Goal: Check status: Check status

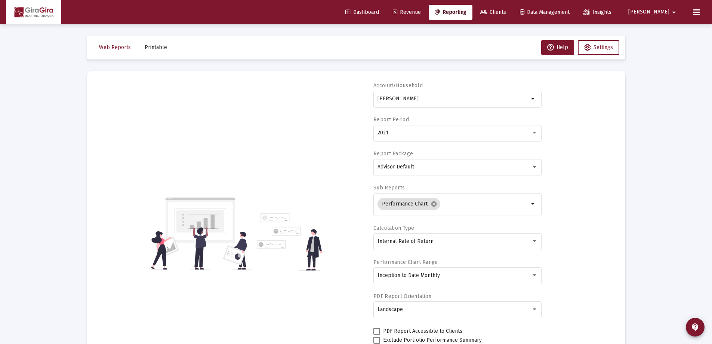
select select "View all"
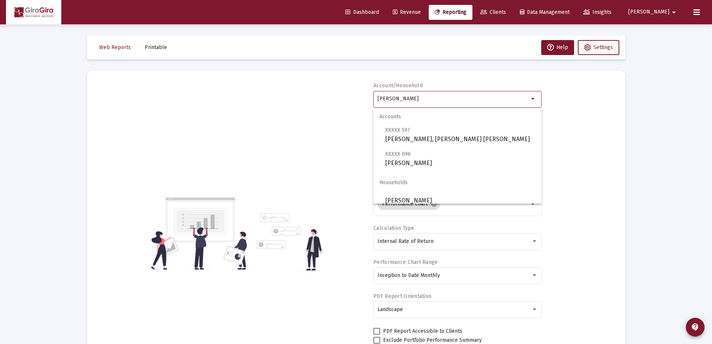
drag, startPoint x: 378, startPoint y: 98, endPoint x: 789, endPoint y: 113, distance: 411.5
click at [712, 113] on html "Dashboard Revenue Reporting Clients Data Management Insights [PERSON_NAME] Inte…" at bounding box center [356, 172] width 712 height 344
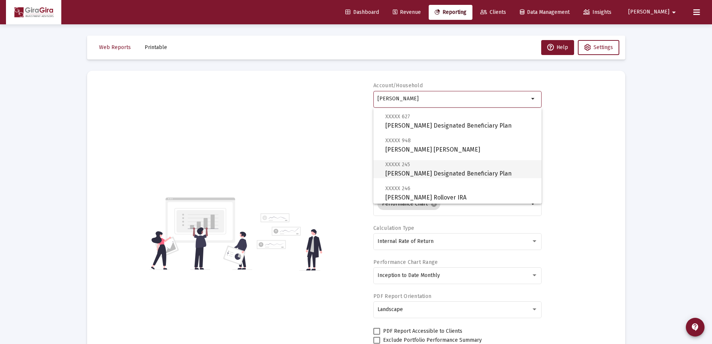
scroll to position [75, 0]
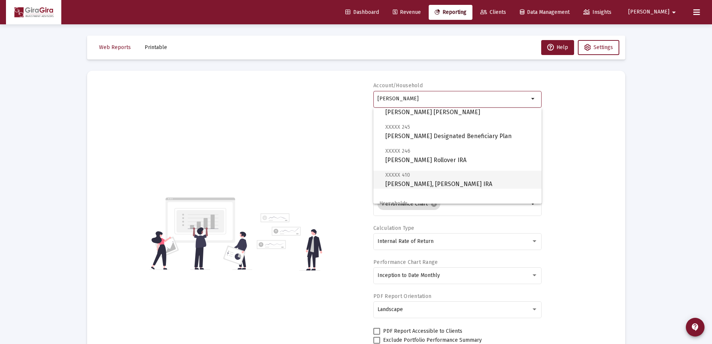
click at [417, 181] on span "XXXXX 410 [PERSON_NAME], [PERSON_NAME] IRA" at bounding box center [460, 179] width 150 height 18
type input "[PERSON_NAME], [PERSON_NAME] IRA"
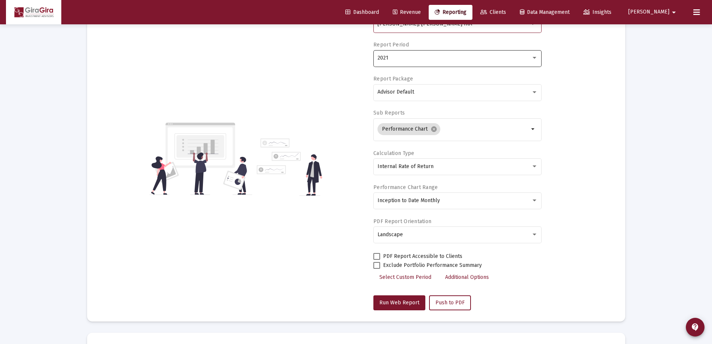
click at [382, 54] on div "2021" at bounding box center [458, 58] width 160 height 18
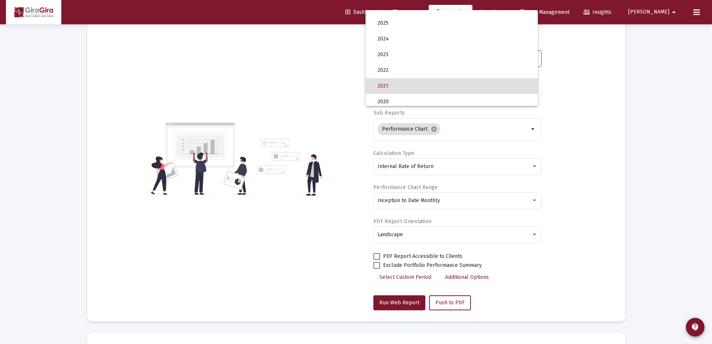
scroll to position [0, 0]
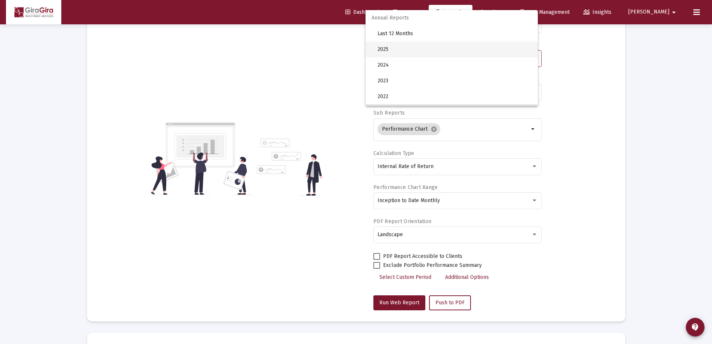
click at [382, 48] on span "2025" at bounding box center [455, 50] width 154 height 16
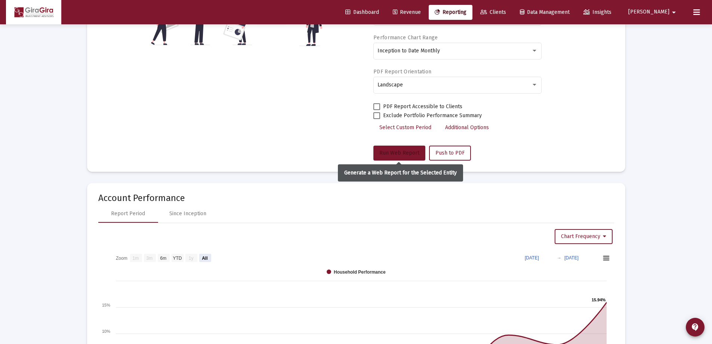
click at [396, 150] on span "Run Web Report" at bounding box center [399, 153] width 40 height 6
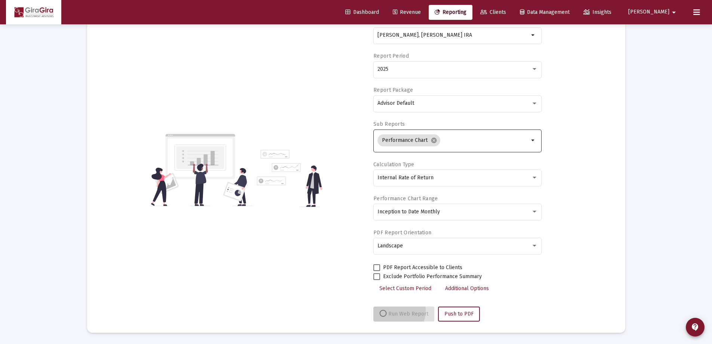
scroll to position [64, 0]
select select "View all"
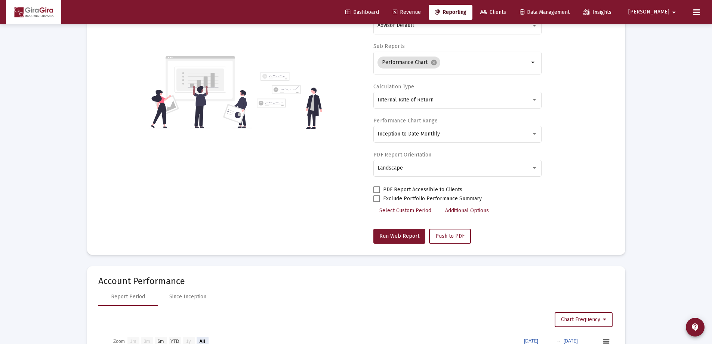
scroll to position [0, 0]
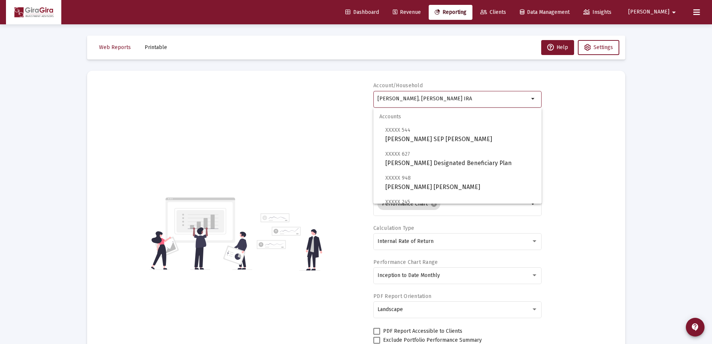
click at [404, 98] on input "[PERSON_NAME], [PERSON_NAME] IRA" at bounding box center [453, 99] width 151 height 6
click at [398, 138] on span "XXXXX 544 [PERSON_NAME] SEP [PERSON_NAME]" at bounding box center [460, 134] width 150 height 18
type input "[PERSON_NAME] SEP [PERSON_NAME]"
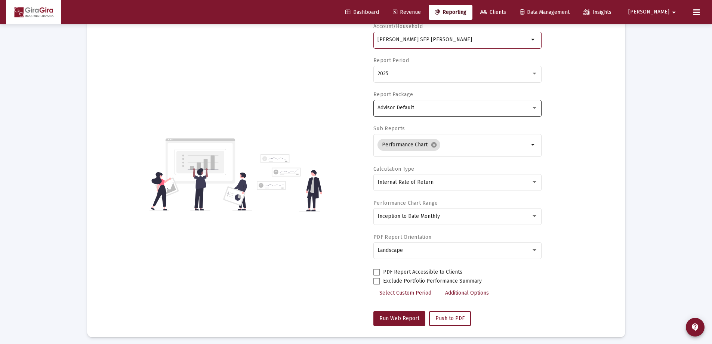
scroll to position [112, 0]
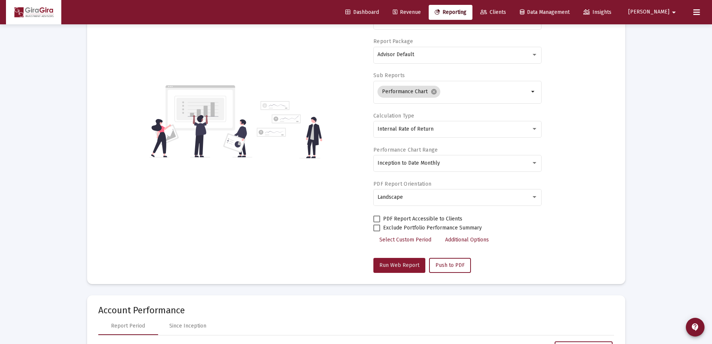
click at [400, 262] on span "Run Web Report" at bounding box center [399, 265] width 40 height 6
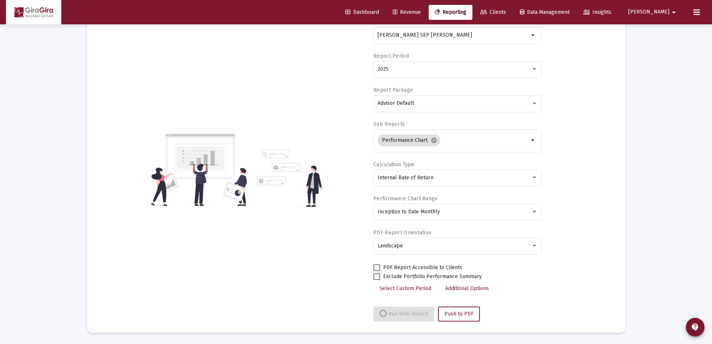
select select "View all"
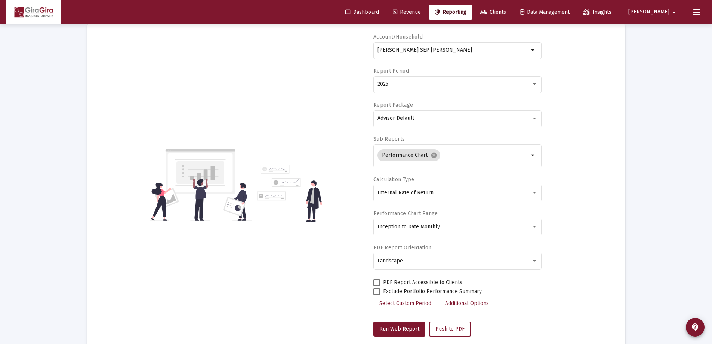
scroll to position [0, 0]
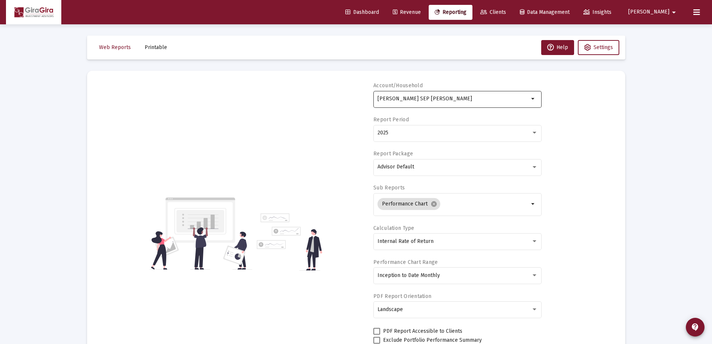
click at [381, 99] on input "[PERSON_NAME] SEP [PERSON_NAME]" at bounding box center [453, 99] width 151 height 6
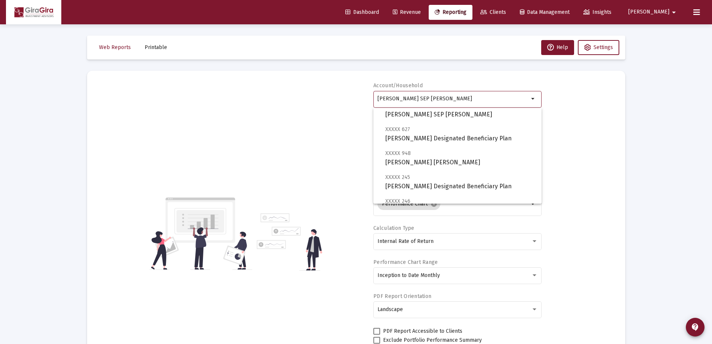
scroll to position [37, 0]
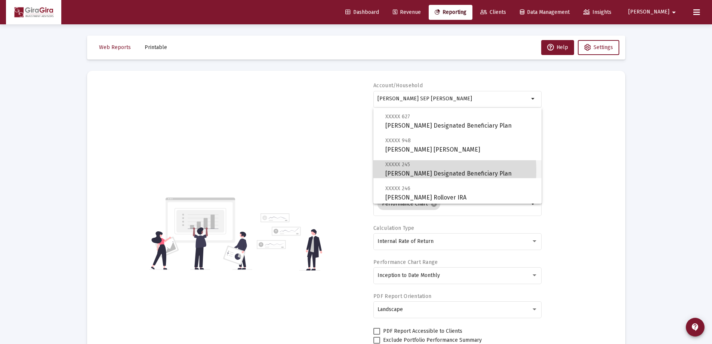
click at [407, 170] on span "XXXXX 245 [PERSON_NAME] Designated Beneficiary Plan" at bounding box center [460, 169] width 150 height 18
type input "[PERSON_NAME] Designated Beneficiary Plan"
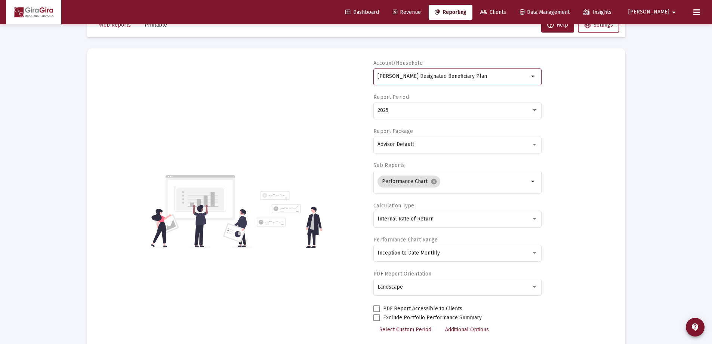
scroll to position [75, 0]
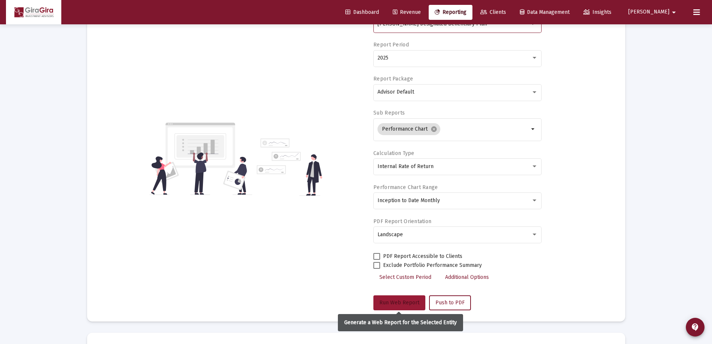
click at [402, 299] on span "Run Web Report" at bounding box center [399, 302] width 40 height 6
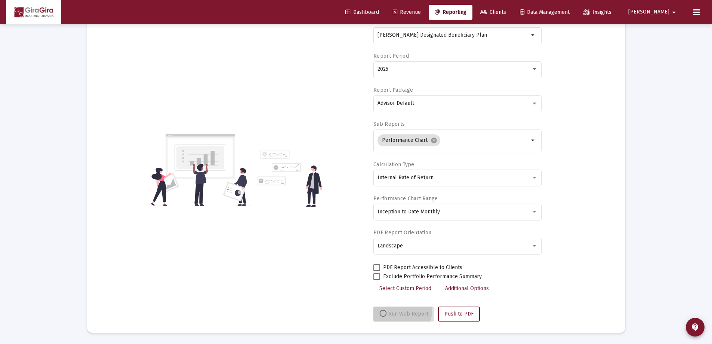
scroll to position [64, 0]
select select "View all"
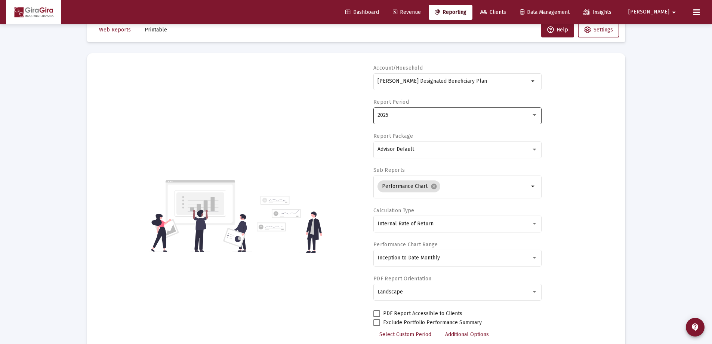
scroll to position [0, 0]
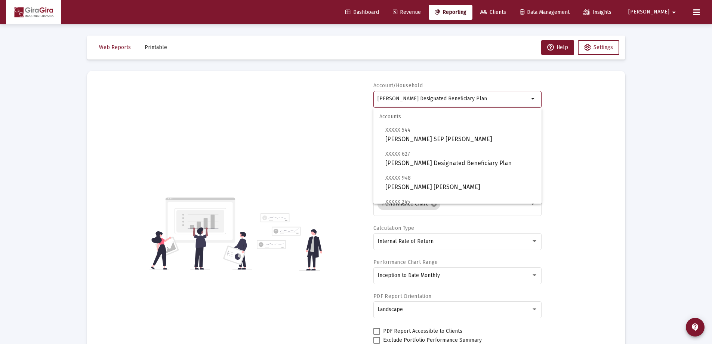
click at [414, 97] on input "[PERSON_NAME] Designated Beneficiary Plan" at bounding box center [453, 99] width 151 height 6
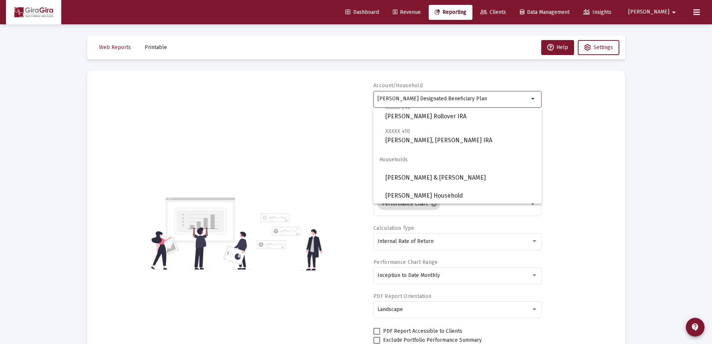
scroll to position [120, 0]
click at [440, 175] on span "[PERSON_NAME] & [PERSON_NAME]" at bounding box center [460, 176] width 150 height 18
type input "[PERSON_NAME] & [PERSON_NAME]"
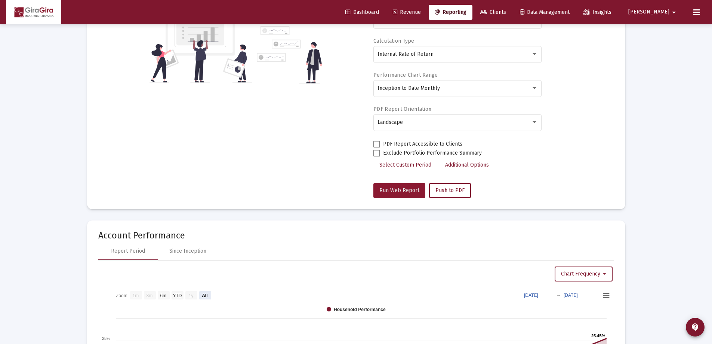
click at [411, 187] on button "Run Web Report" at bounding box center [400, 190] width 52 height 15
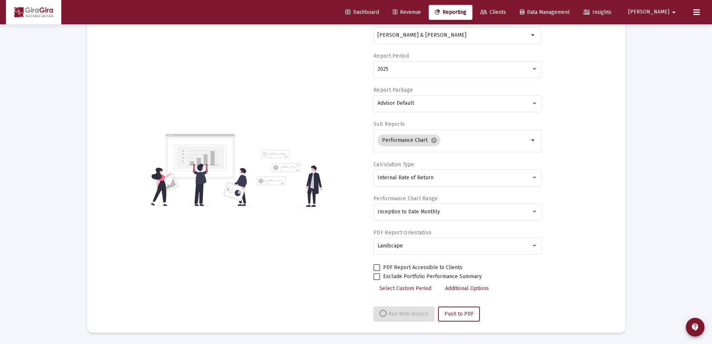
scroll to position [187, 0]
select select "View all"
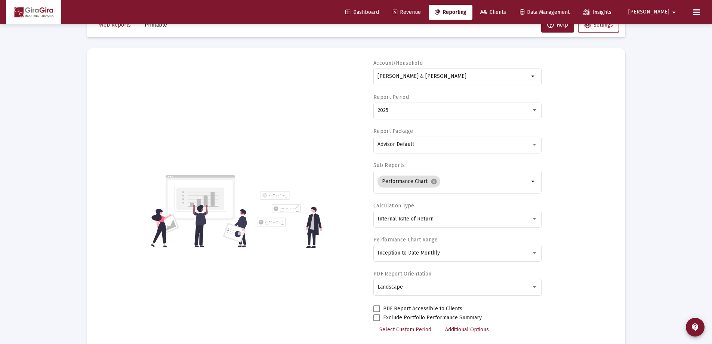
scroll to position [0, 0]
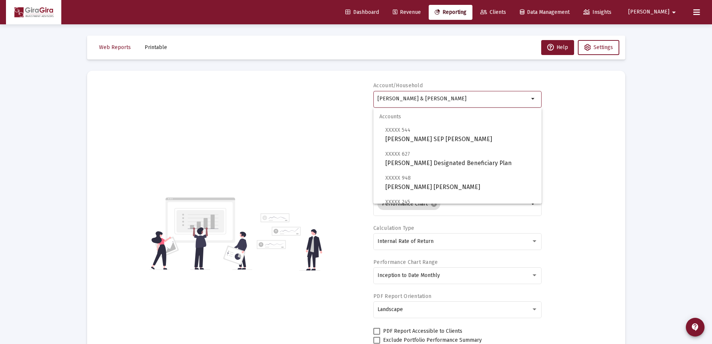
drag, startPoint x: 379, startPoint y: 98, endPoint x: 685, endPoint y: 117, distance: 306.4
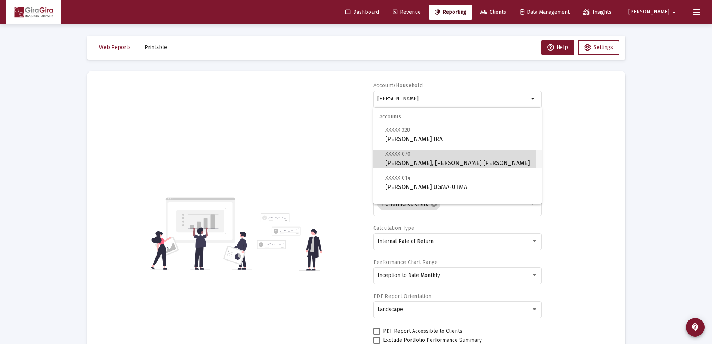
click at [414, 159] on span "XXXXX 070 [PERSON_NAME], [PERSON_NAME] IRA" at bounding box center [460, 158] width 150 height 18
type input "[PERSON_NAME], [PERSON_NAME] [PERSON_NAME]"
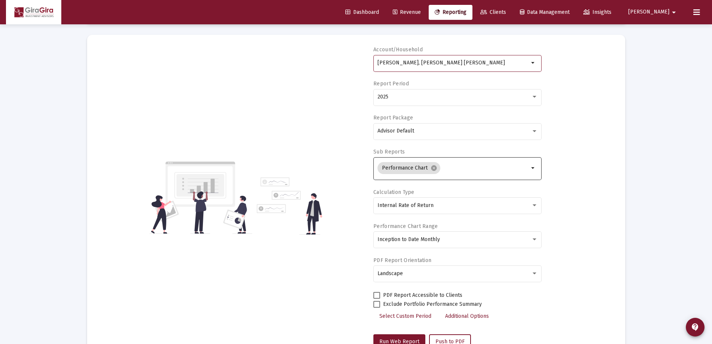
scroll to position [75, 0]
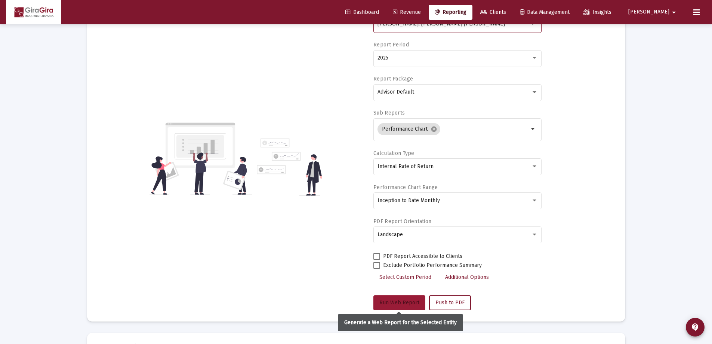
click at [394, 300] on span "Run Web Report" at bounding box center [399, 302] width 40 height 6
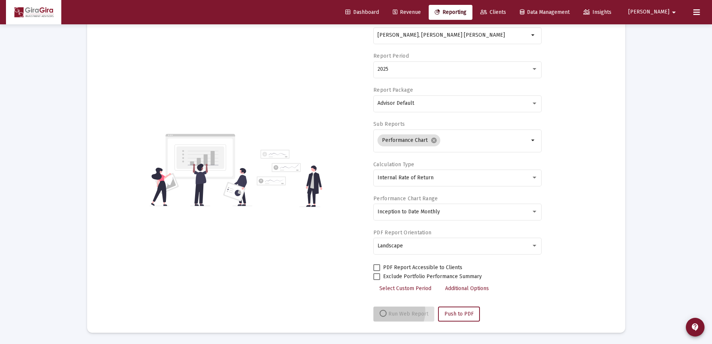
scroll to position [64, 0]
select select "View all"
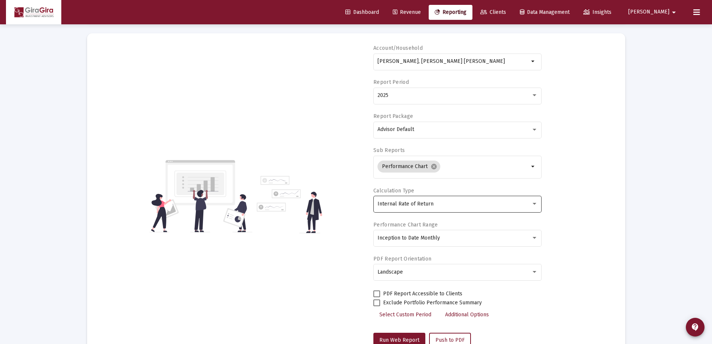
scroll to position [0, 0]
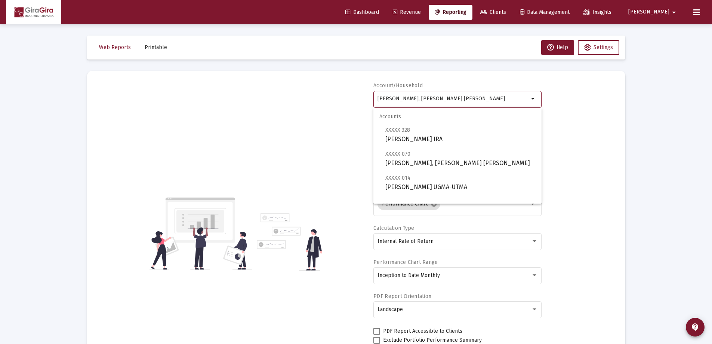
drag, startPoint x: 378, startPoint y: 97, endPoint x: 582, endPoint y: 108, distance: 204.5
click at [583, 108] on div "Account/[PERSON_NAME], [PERSON_NAME] IRA arrow_drop_down Report Period 2025 Rep…" at bounding box center [356, 233] width 516 height 303
click at [408, 160] on span "XXXXX 995 [PERSON_NAME] [PERSON_NAME]" at bounding box center [460, 158] width 150 height 18
type input "[PERSON_NAME] [PERSON_NAME]"
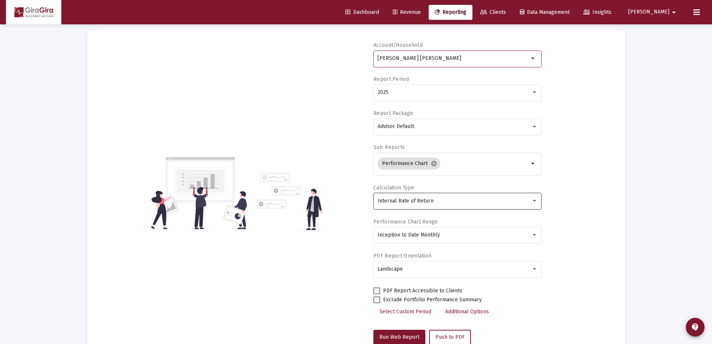
scroll to position [75, 0]
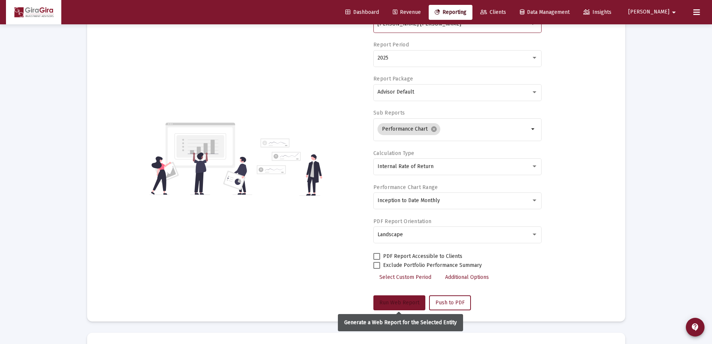
click at [402, 299] on button "Run Web Report" at bounding box center [400, 302] width 52 height 15
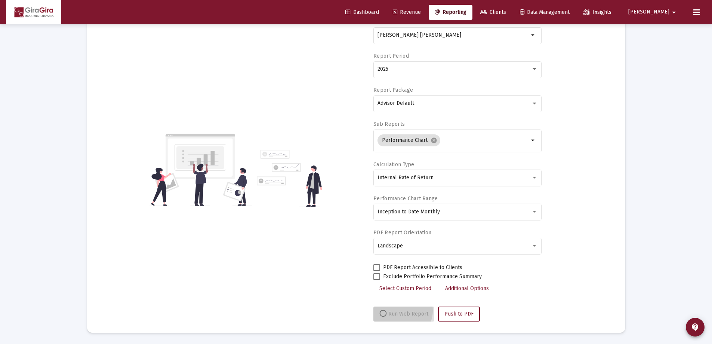
scroll to position [64, 0]
select select "View all"
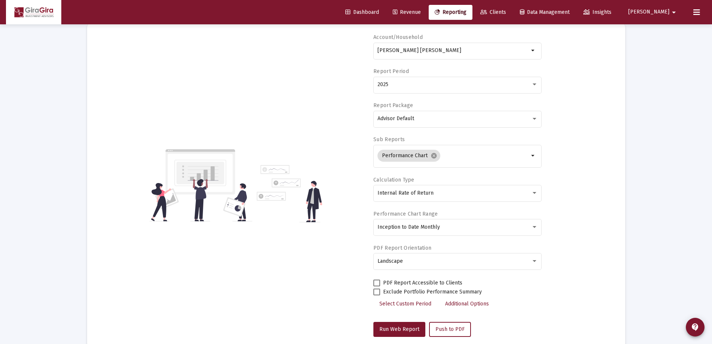
scroll to position [0, 0]
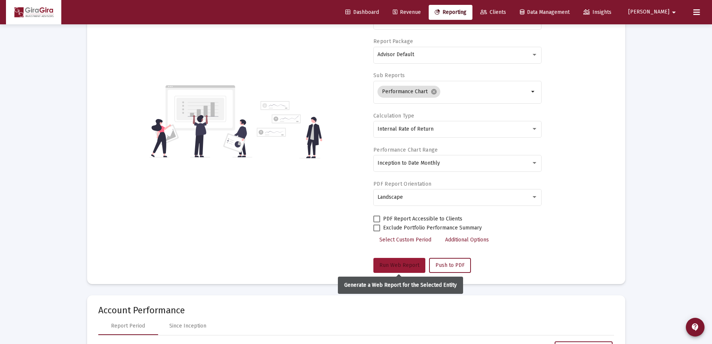
click at [408, 261] on button "Run Web Report" at bounding box center [400, 265] width 52 height 15
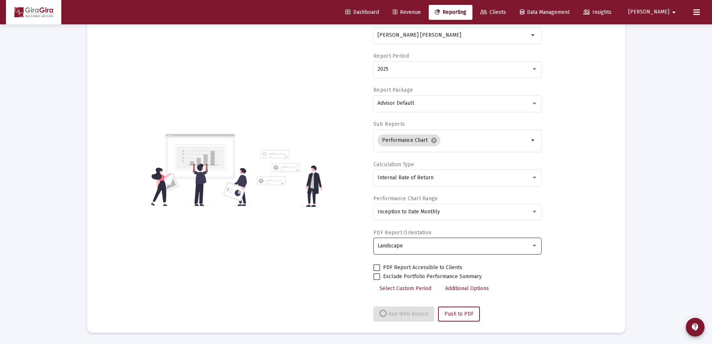
select select "View all"
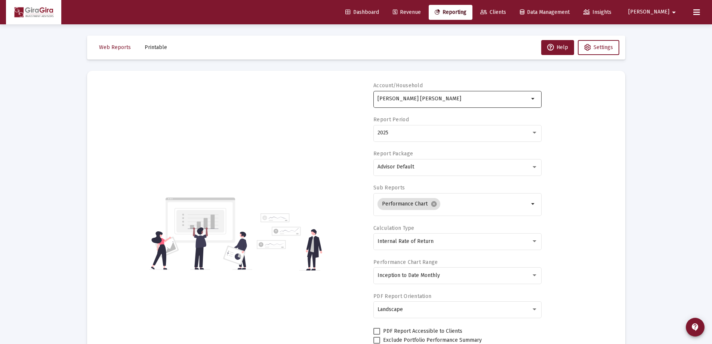
click at [427, 97] on input "[PERSON_NAME] [PERSON_NAME]" at bounding box center [453, 99] width 151 height 6
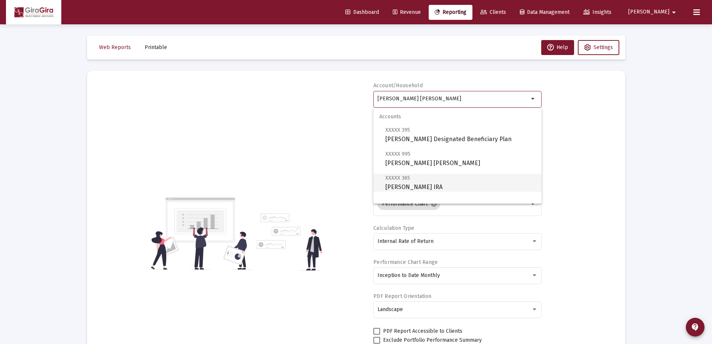
click at [431, 182] on span "XXXXX 365 [PERSON_NAME] IRA" at bounding box center [460, 182] width 150 height 18
type input "[PERSON_NAME] IRA"
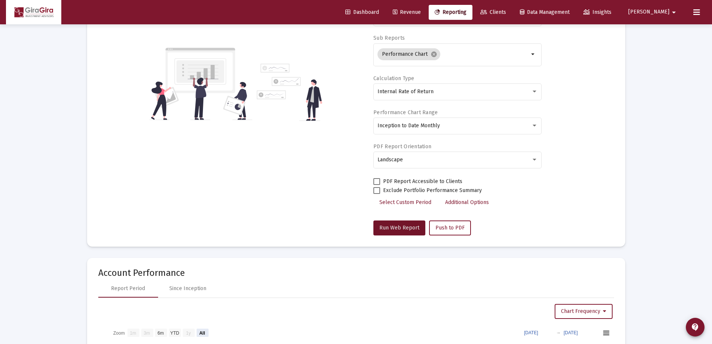
drag, startPoint x: 411, startPoint y: 224, endPoint x: 428, endPoint y: 224, distance: 17.6
click at [411, 225] on span "Run Web Report" at bounding box center [399, 227] width 40 height 6
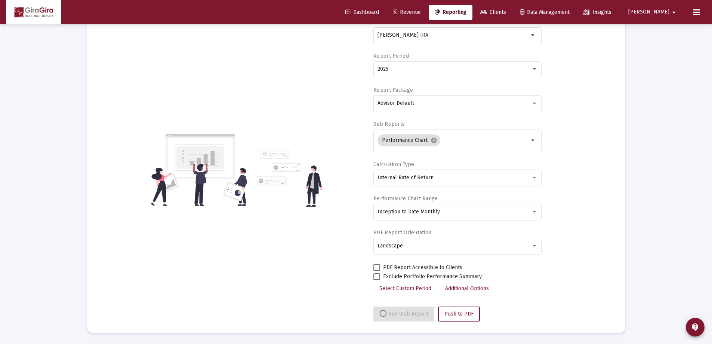
select select "View all"
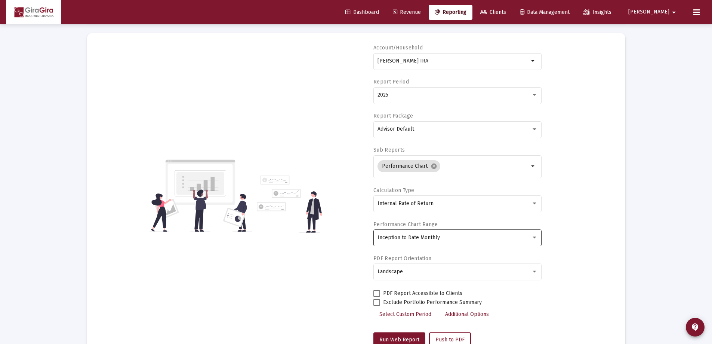
scroll to position [0, 0]
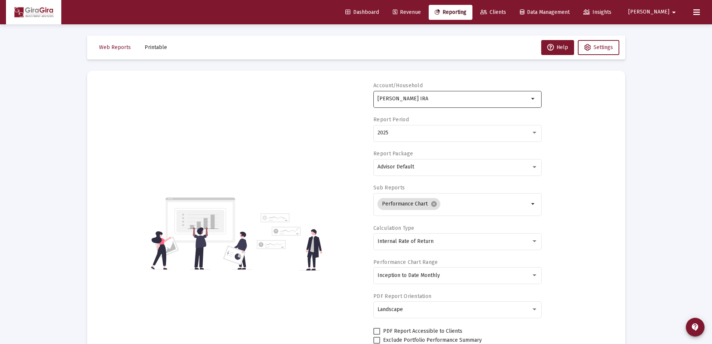
click at [412, 96] on input "[PERSON_NAME] IRA" at bounding box center [453, 99] width 151 height 6
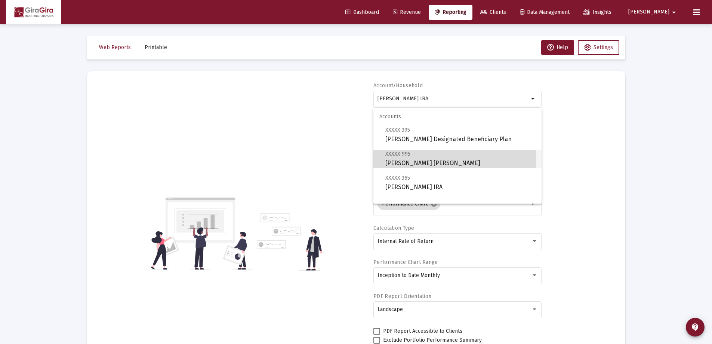
click at [406, 161] on span "XXXXX 995 [PERSON_NAME] [PERSON_NAME]" at bounding box center [460, 158] width 150 height 18
type input "[PERSON_NAME] [PERSON_NAME]"
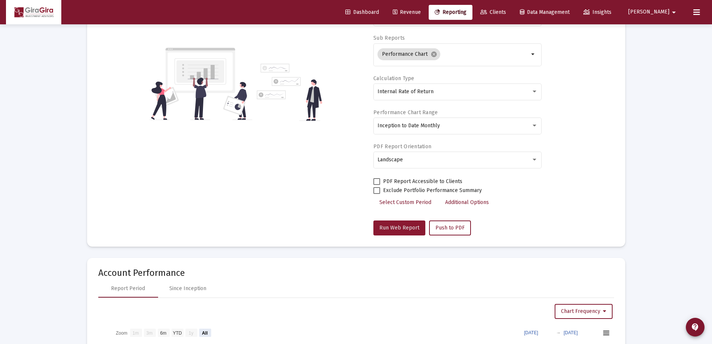
click at [399, 227] on span "Run Web Report" at bounding box center [399, 227] width 40 height 6
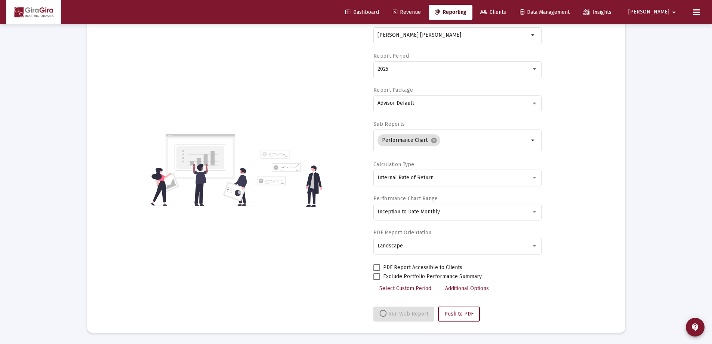
select select "View all"
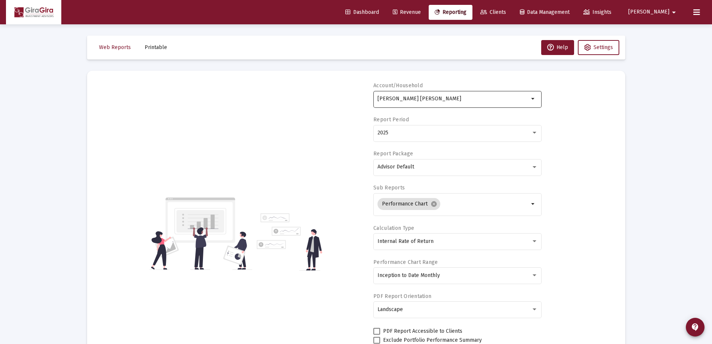
click at [398, 98] on input "[PERSON_NAME] [PERSON_NAME]" at bounding box center [453, 99] width 151 height 6
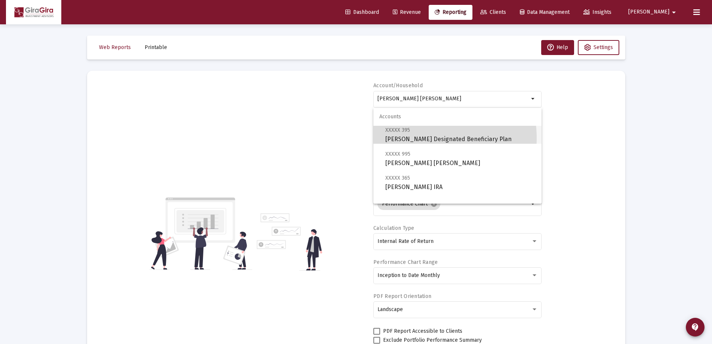
drag, startPoint x: 419, startPoint y: 138, endPoint x: 424, endPoint y: 144, distance: 7.2
click at [419, 138] on span "XXXXX 395 [PERSON_NAME] Designated Beneficiary Plan" at bounding box center [460, 134] width 150 height 18
type input "[PERSON_NAME] Designated Beneficiary Plan"
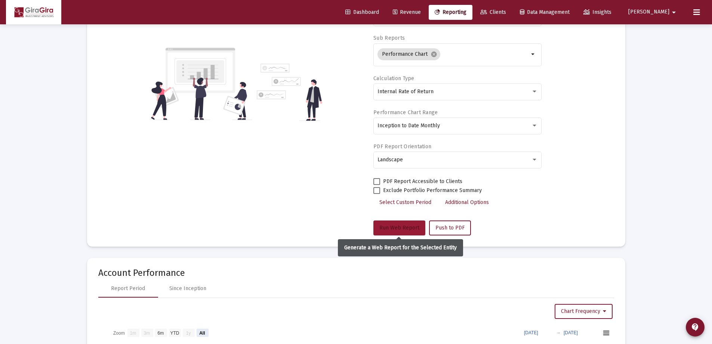
click at [403, 223] on button "Run Web Report" at bounding box center [400, 227] width 52 height 15
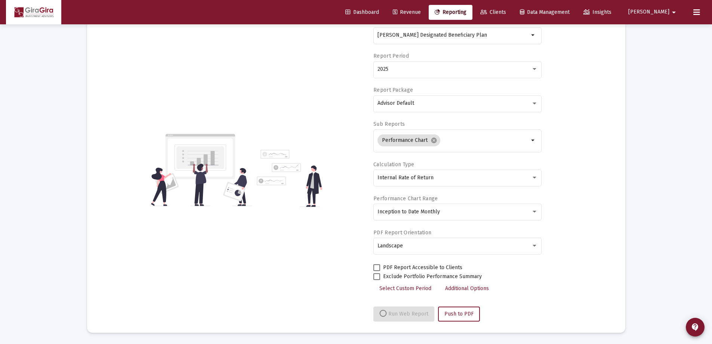
scroll to position [150, 0]
select select "View all"
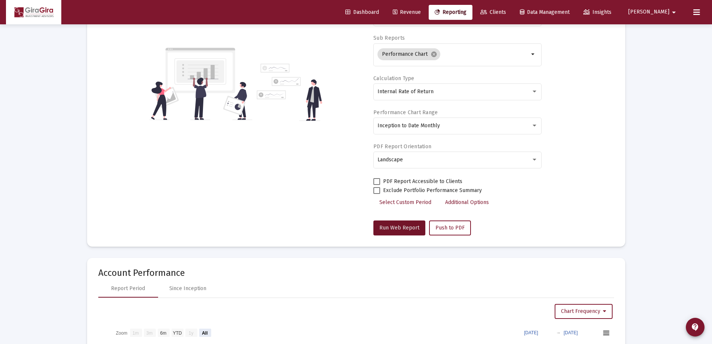
click at [403, 229] on span "Run Web Report" at bounding box center [399, 227] width 40 height 6
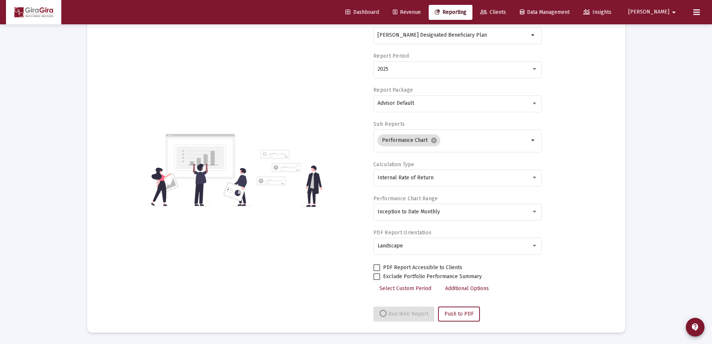
select select "View all"
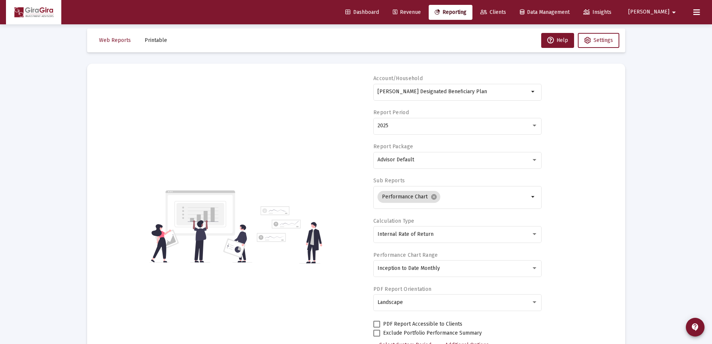
scroll to position [0, 0]
